Goal: Find specific page/section: Find specific page/section

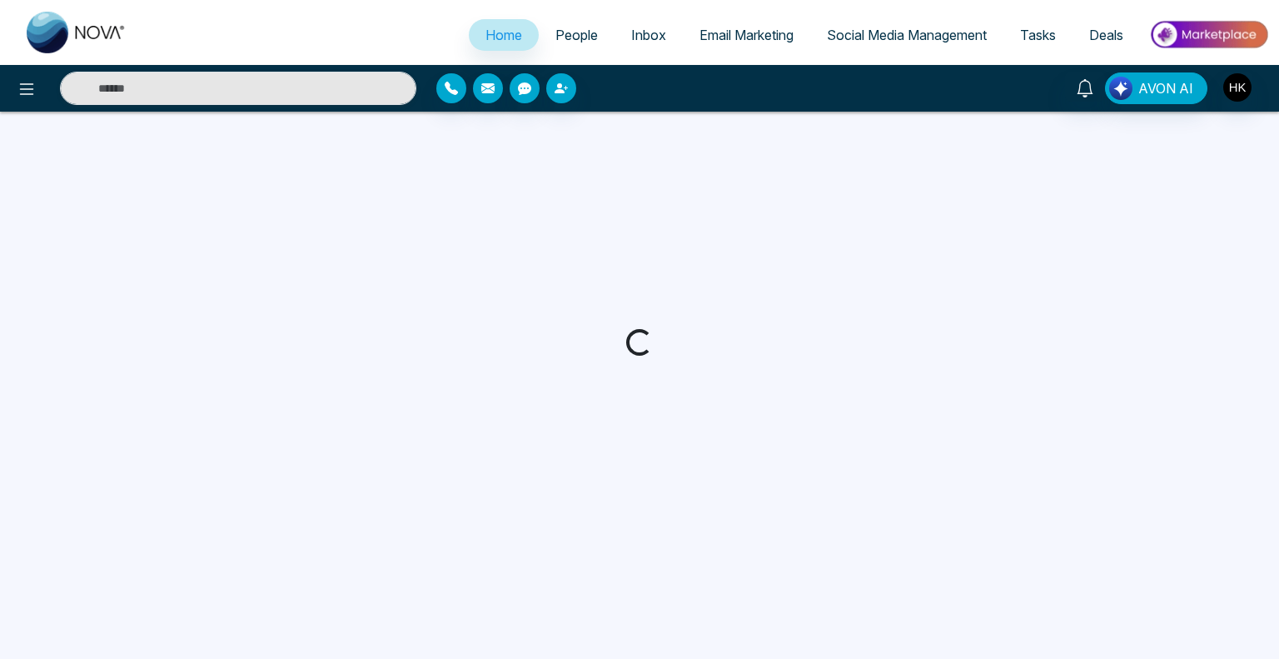
select select "*"
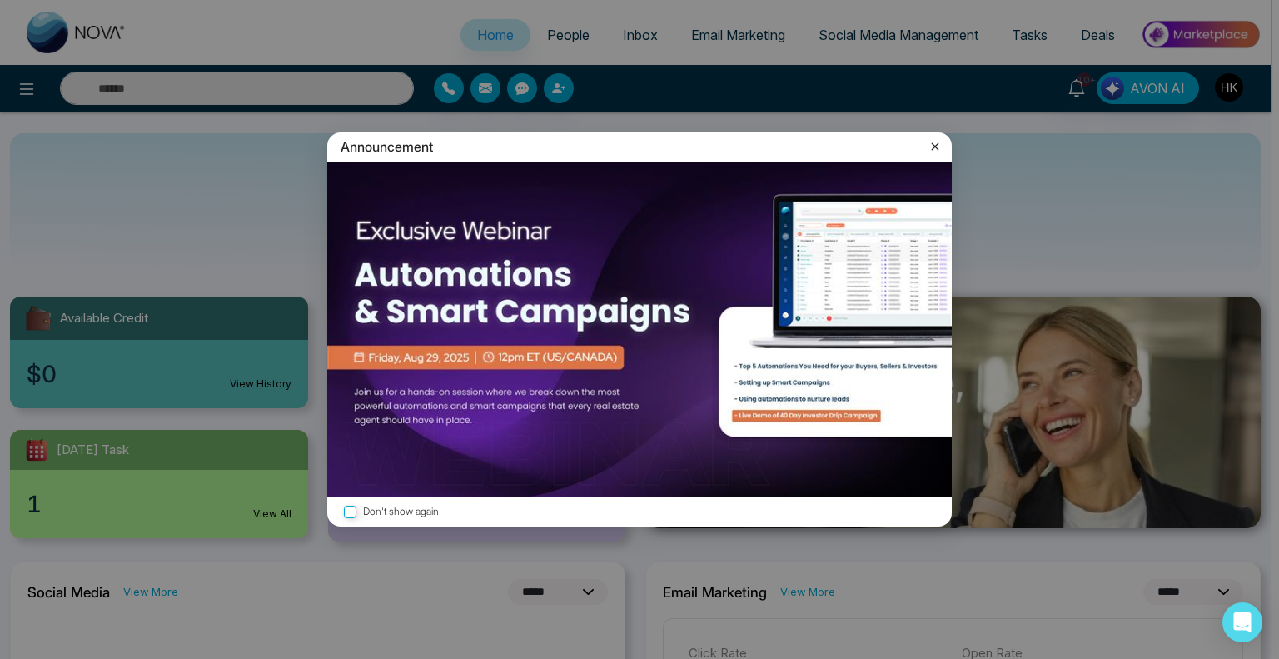
click at [927, 147] on icon at bounding box center [935, 146] width 17 height 17
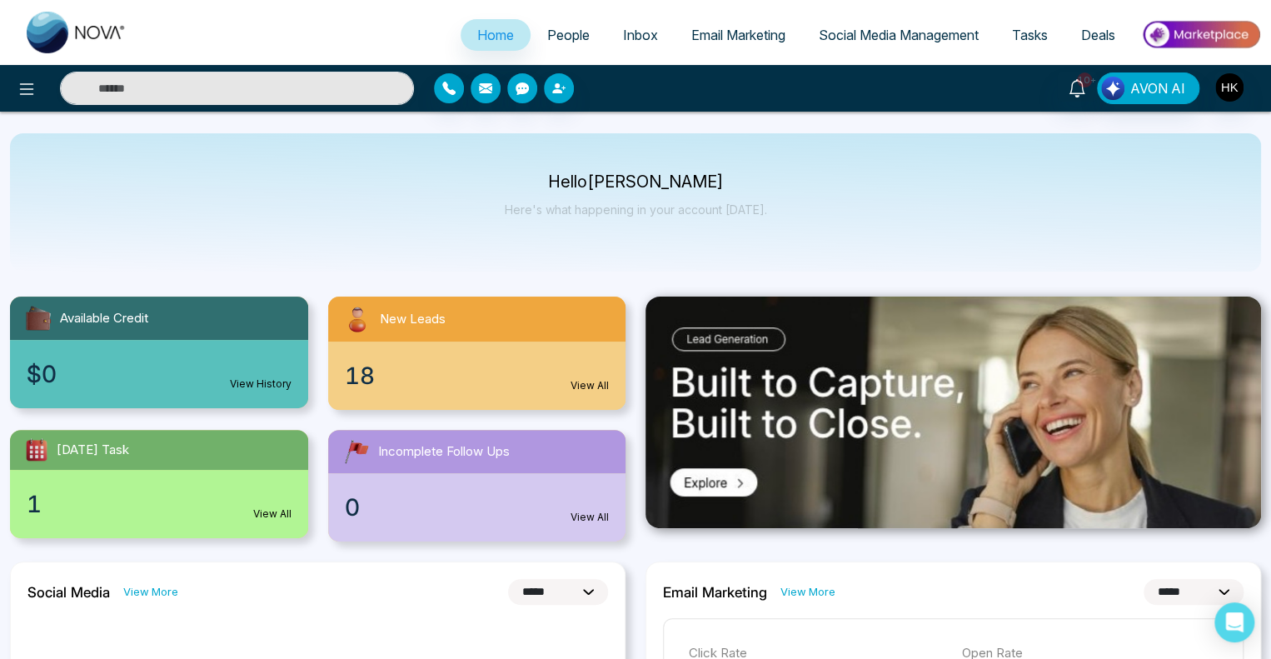
click at [384, 383] on div "18 View All" at bounding box center [477, 376] width 298 height 68
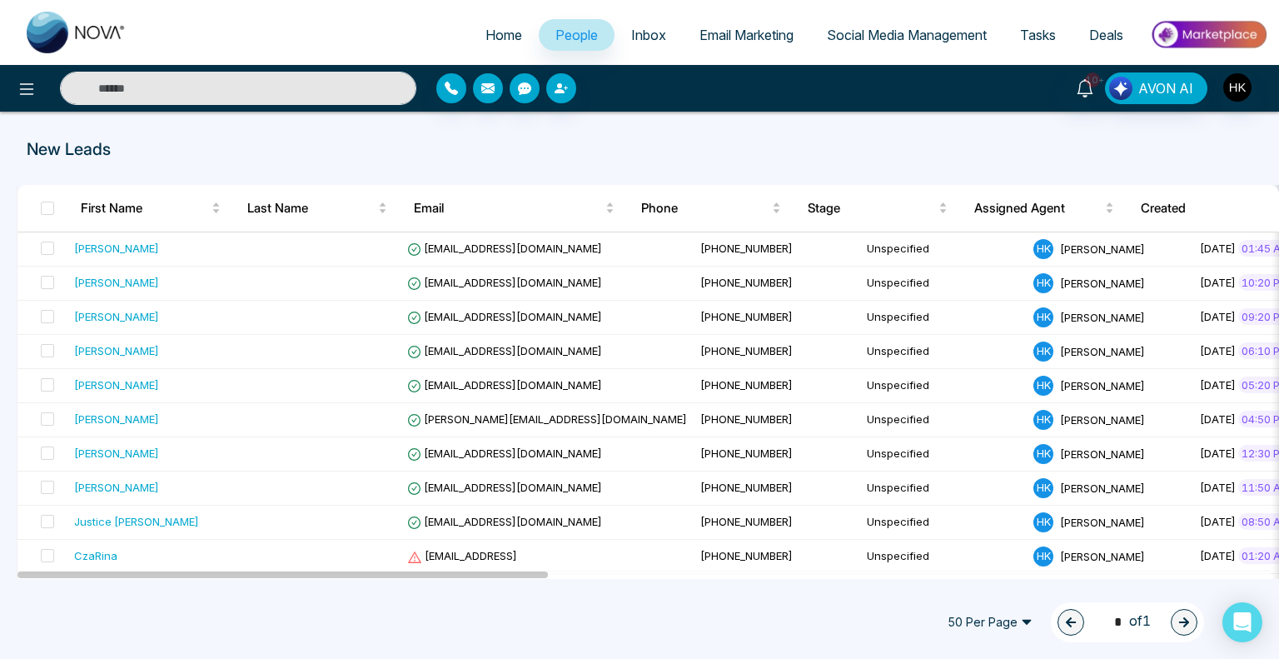
click at [257, 91] on input "text" at bounding box center [238, 88] width 357 height 33
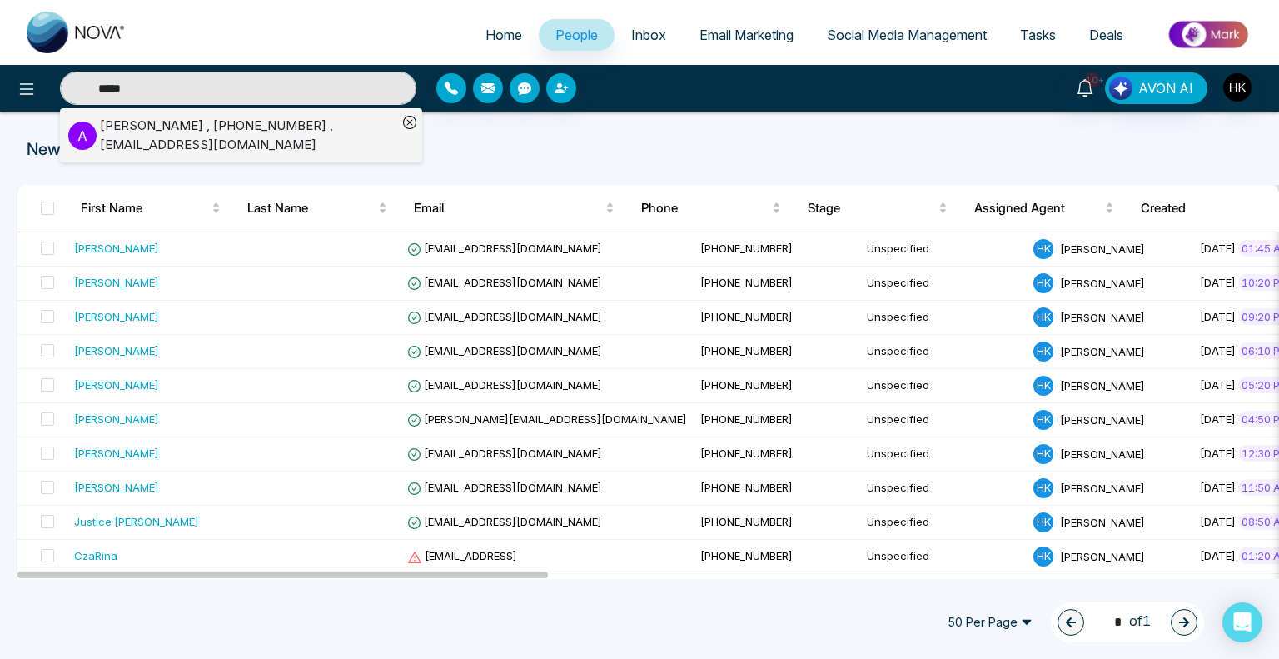
type input "*****"
click at [175, 140] on div "[PERSON_NAME] , [PHONE_NUMBER] , [EMAIL_ADDRESS][DOMAIN_NAME]" at bounding box center [248, 135] width 297 height 37
